Goal: Information Seeking & Learning: Learn about a topic

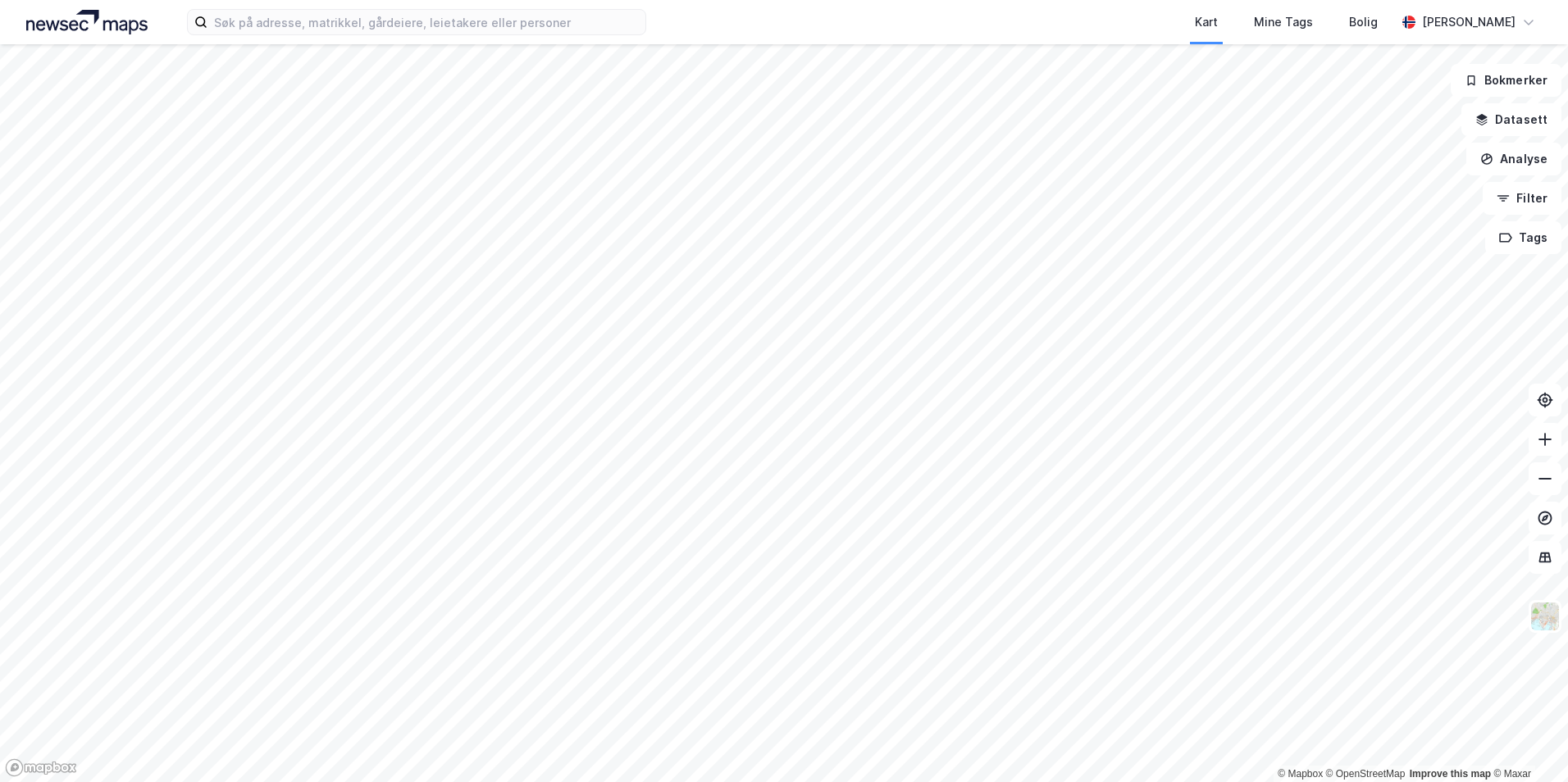
click at [365, 4] on div "Kart Mine Tags Bolig Frode Andresen" at bounding box center [784, 22] width 1568 height 45
click at [362, 17] on input at bounding box center [426, 21] width 438 height 24
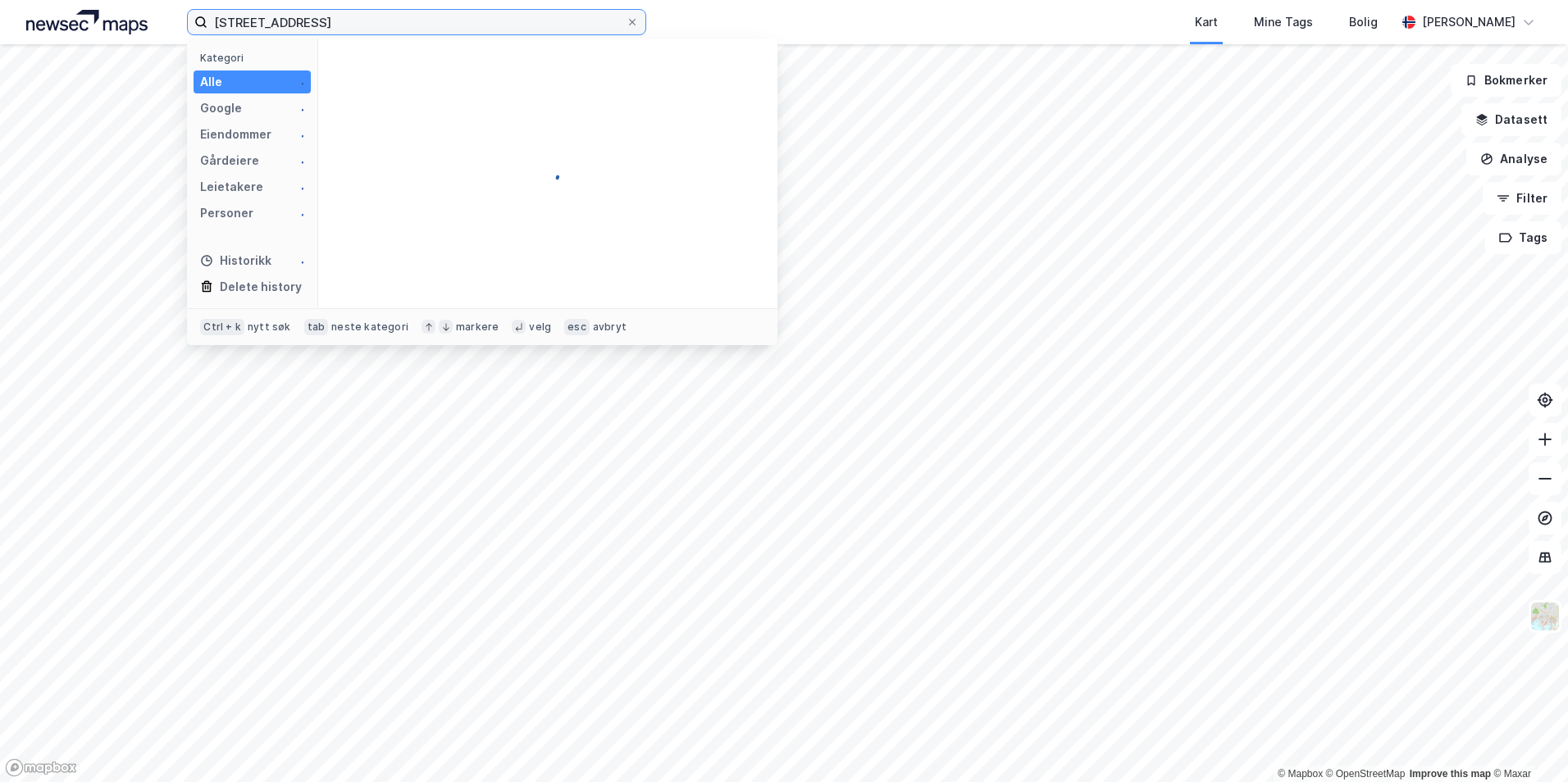
type input "trålveien 4"
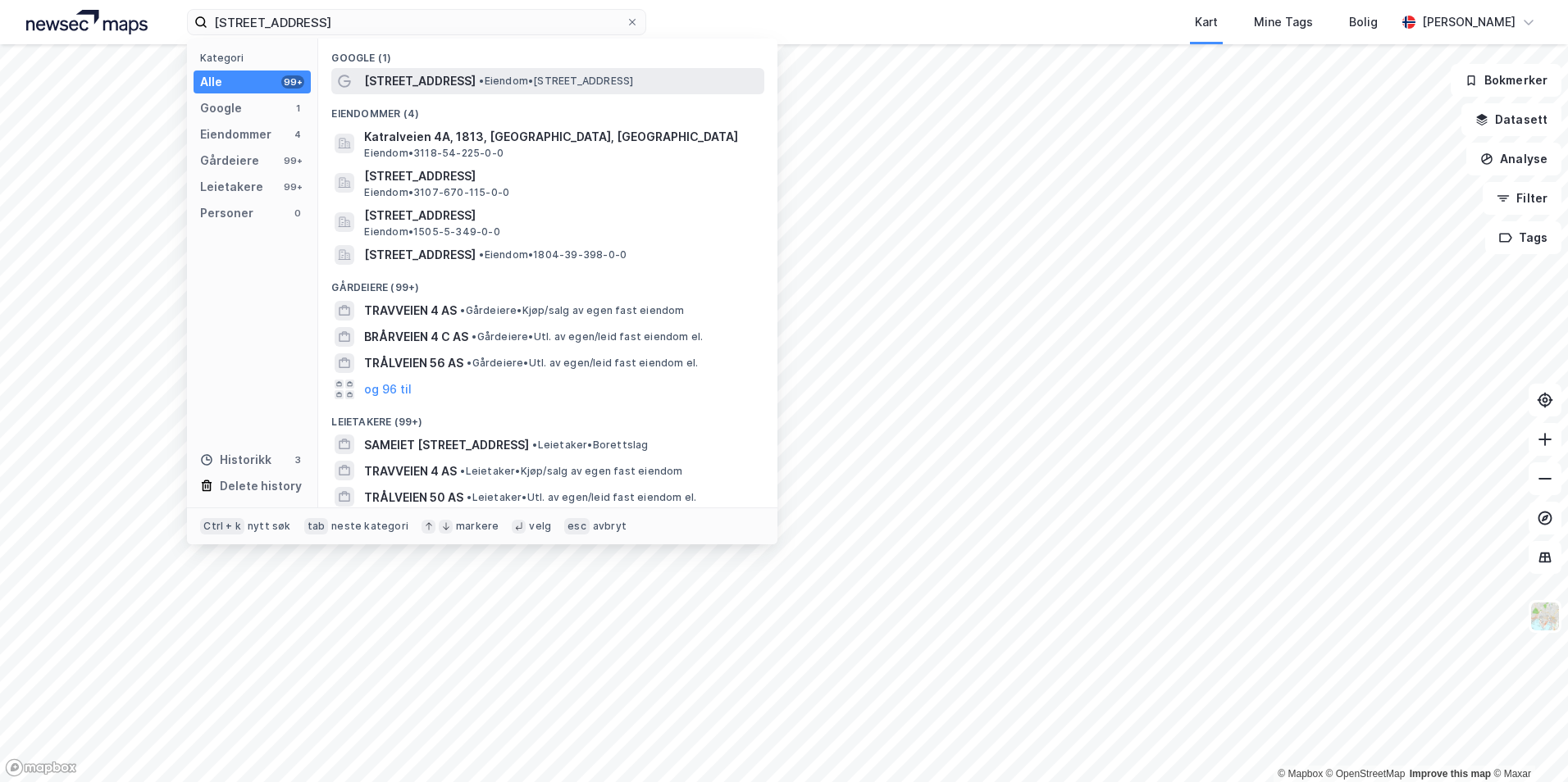
click at [457, 90] on div "Trålveien 4 • Eiendom • Trålveien 4, 8013 Bodø" at bounding box center [562, 81] width 397 height 19
